Goal: Task Accomplishment & Management: Use online tool/utility

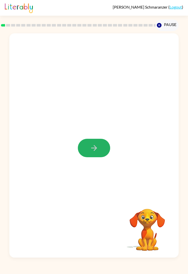
click at [95, 150] on icon "button" at bounding box center [94, 148] width 6 height 6
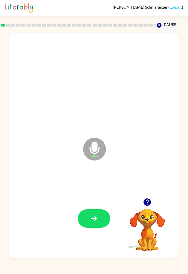
click at [92, 214] on button "button" at bounding box center [94, 218] width 32 height 18
click at [103, 217] on button "button" at bounding box center [94, 218] width 32 height 18
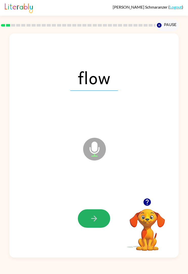
click at [98, 218] on icon "button" at bounding box center [94, 218] width 9 height 9
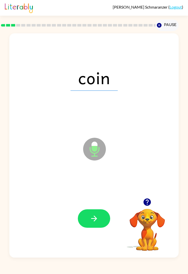
click at [97, 218] on icon "button" at bounding box center [94, 218] width 9 height 9
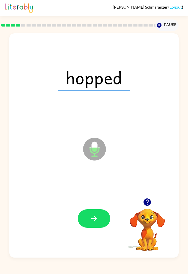
click at [99, 219] on button "button" at bounding box center [94, 218] width 32 height 18
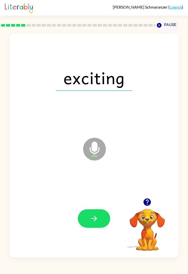
click at [100, 219] on button "button" at bounding box center [94, 218] width 32 height 18
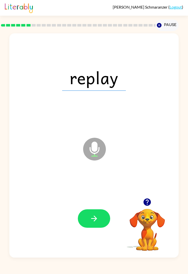
click at [110, 217] on button "button" at bounding box center [94, 218] width 32 height 18
click at [99, 223] on button "button" at bounding box center [94, 218] width 32 height 18
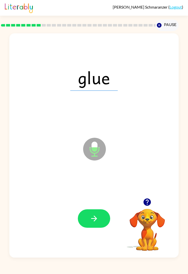
click at [104, 222] on button "button" at bounding box center [94, 218] width 32 height 18
click at [99, 217] on button "button" at bounding box center [94, 218] width 32 height 18
click at [97, 215] on icon "button" at bounding box center [94, 218] width 9 height 9
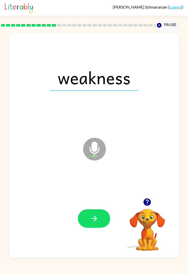
click at [99, 219] on button "button" at bounding box center [94, 218] width 32 height 18
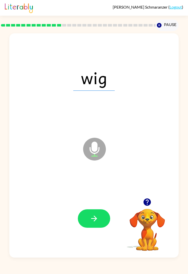
click at [102, 216] on button "button" at bounding box center [94, 218] width 32 height 18
click at [103, 216] on button "button" at bounding box center [94, 218] width 32 height 18
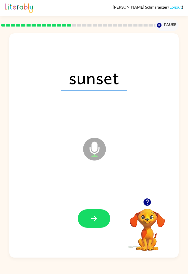
click at [103, 217] on button "button" at bounding box center [94, 218] width 32 height 18
click at [102, 216] on button "button" at bounding box center [94, 218] width 32 height 18
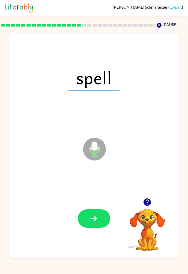
click at [103, 216] on button "button" at bounding box center [94, 218] width 32 height 18
click at [97, 219] on icon "button" at bounding box center [94, 218] width 9 height 9
click at [102, 220] on button "button" at bounding box center [94, 218] width 32 height 18
click at [100, 220] on button "button" at bounding box center [94, 218] width 32 height 18
click at [96, 214] on button "button" at bounding box center [94, 218] width 32 height 18
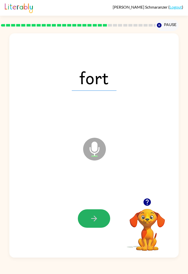
click at [99, 219] on button "button" at bounding box center [94, 218] width 32 height 18
click at [103, 223] on button "button" at bounding box center [94, 218] width 32 height 18
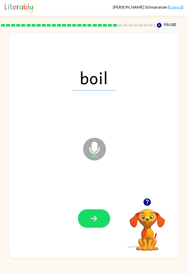
click at [103, 220] on button "button" at bounding box center [94, 218] width 32 height 18
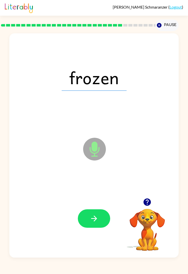
click at [104, 216] on button "button" at bounding box center [94, 218] width 32 height 18
click at [102, 218] on button "button" at bounding box center [94, 218] width 32 height 18
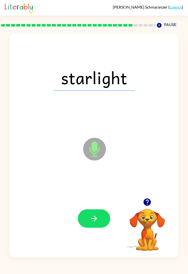
click at [106, 217] on button "button" at bounding box center [94, 218] width 32 height 18
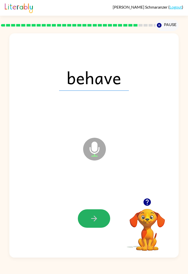
click at [101, 220] on button "button" at bounding box center [94, 218] width 32 height 18
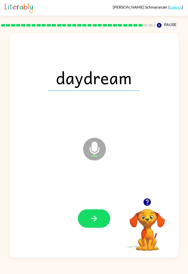
click at [102, 218] on button "button" at bounding box center [94, 218] width 32 height 18
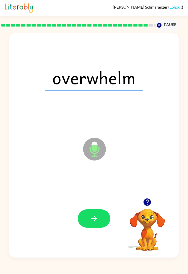
click at [102, 219] on button "button" at bounding box center [94, 218] width 32 height 18
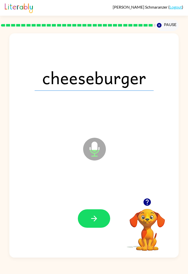
click at [101, 218] on button "button" at bounding box center [94, 218] width 32 height 18
